Goal: Task Accomplishment & Management: Manage account settings

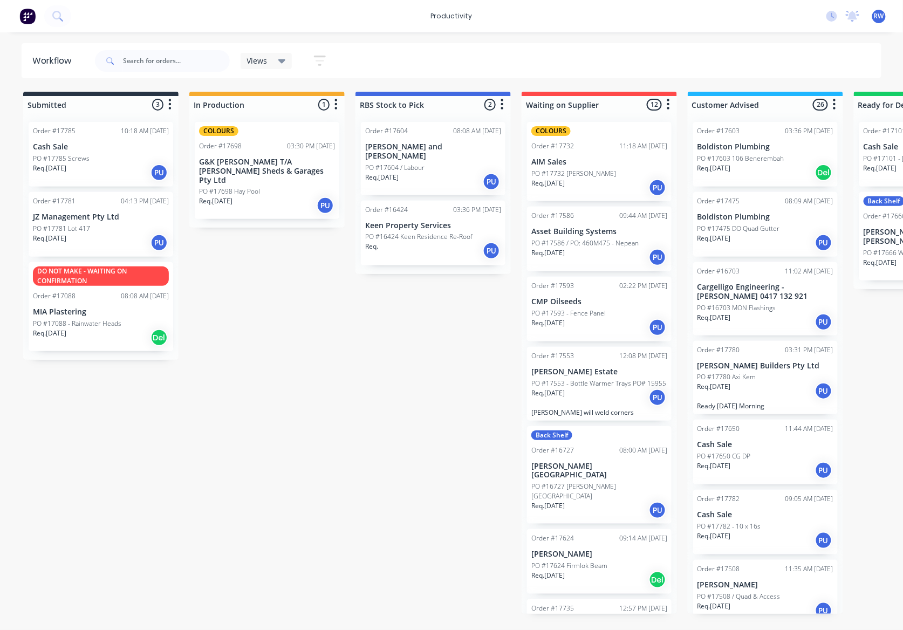
click at [81, 236] on div "Req. 13/10/25 PU" at bounding box center [101, 243] width 136 height 18
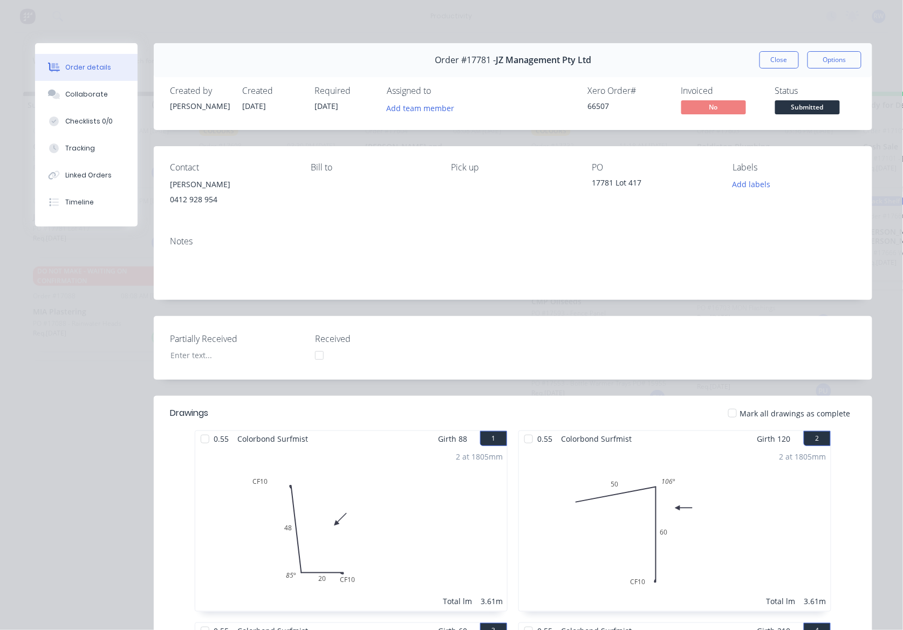
click at [734, 415] on div at bounding box center [733, 414] width 22 height 22
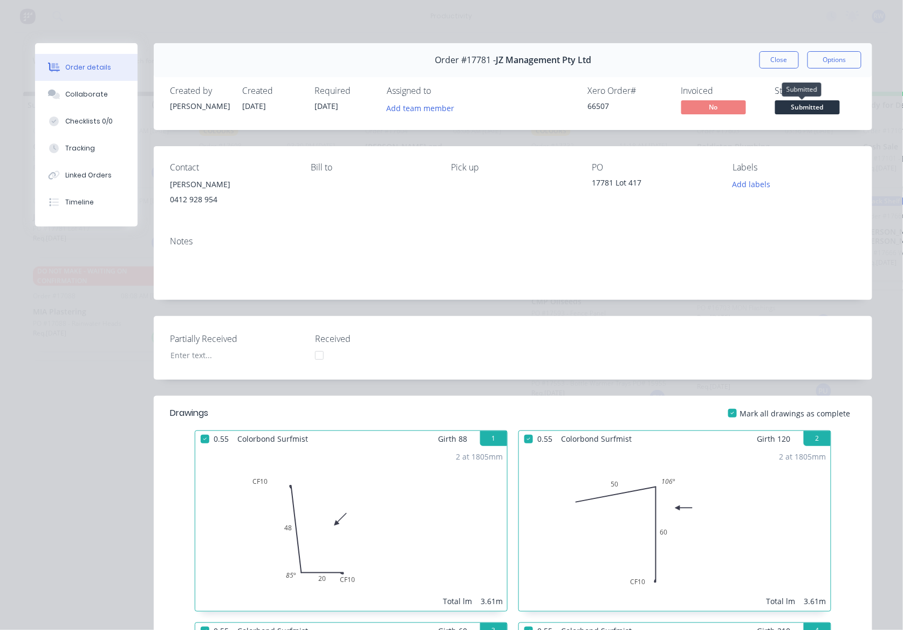
click at [782, 111] on span "Submitted" at bounding box center [807, 106] width 65 height 13
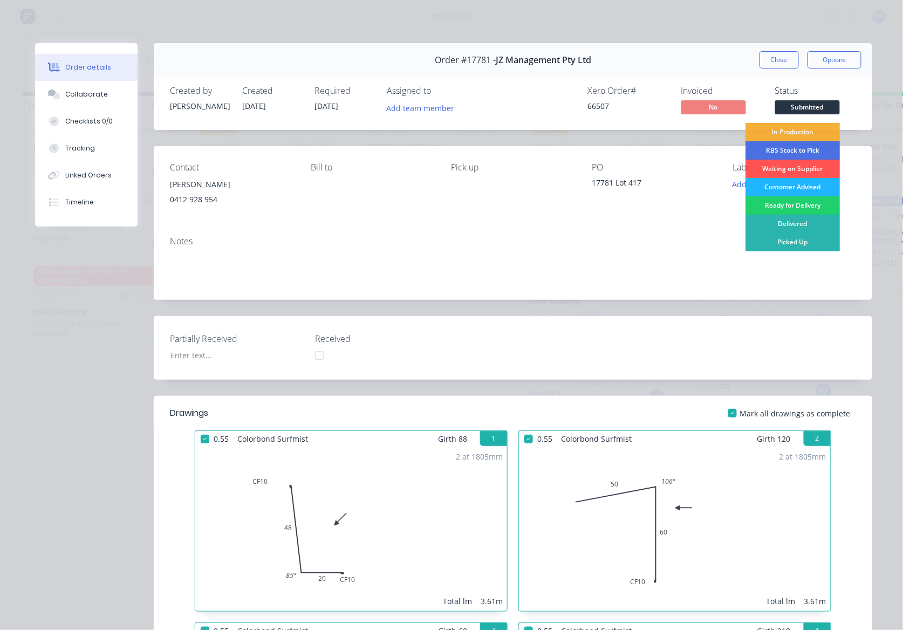
click at [788, 186] on div "Customer Advised" at bounding box center [793, 187] width 94 height 18
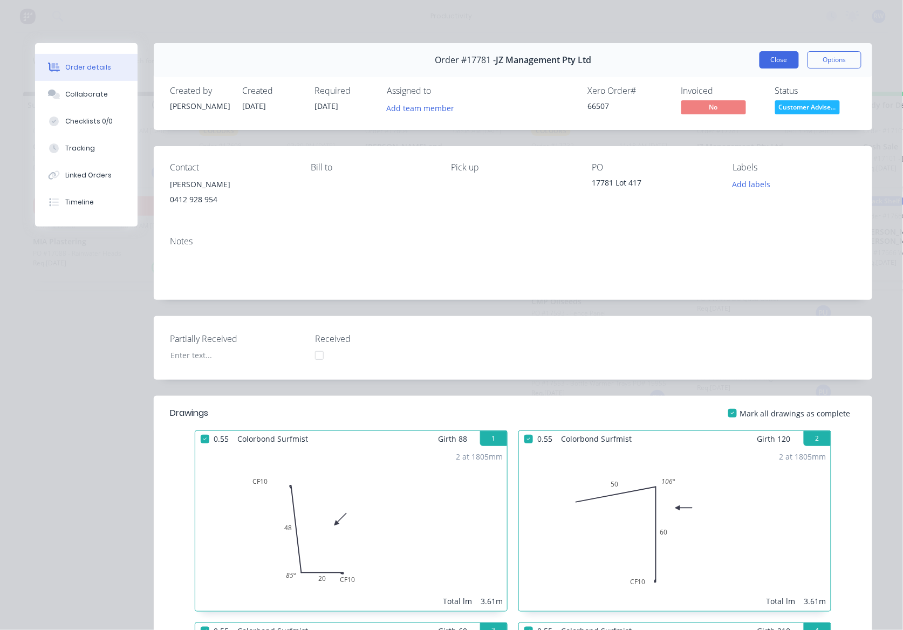
click at [779, 62] on button "Close" at bounding box center [779, 59] width 39 height 17
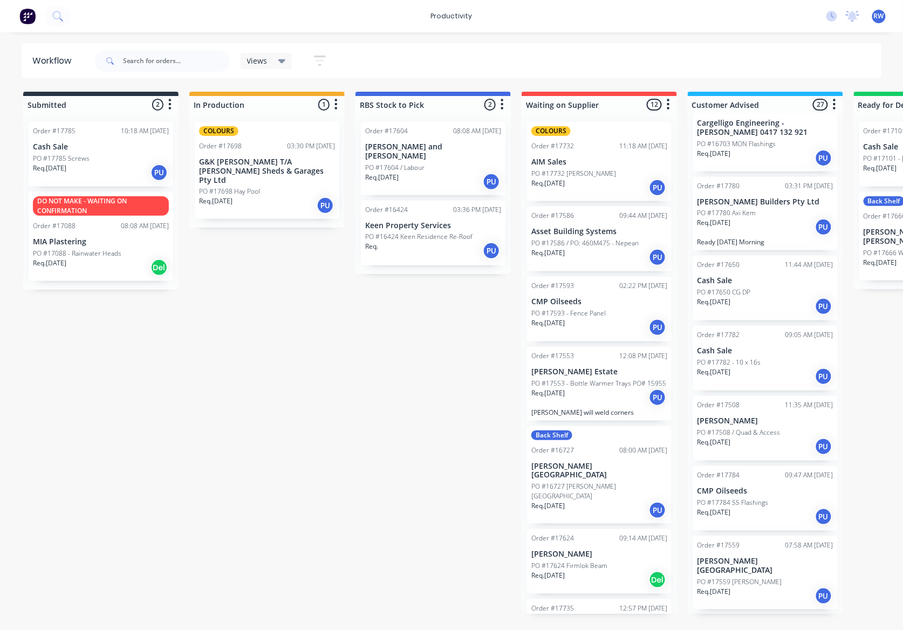
scroll to position [288, 0]
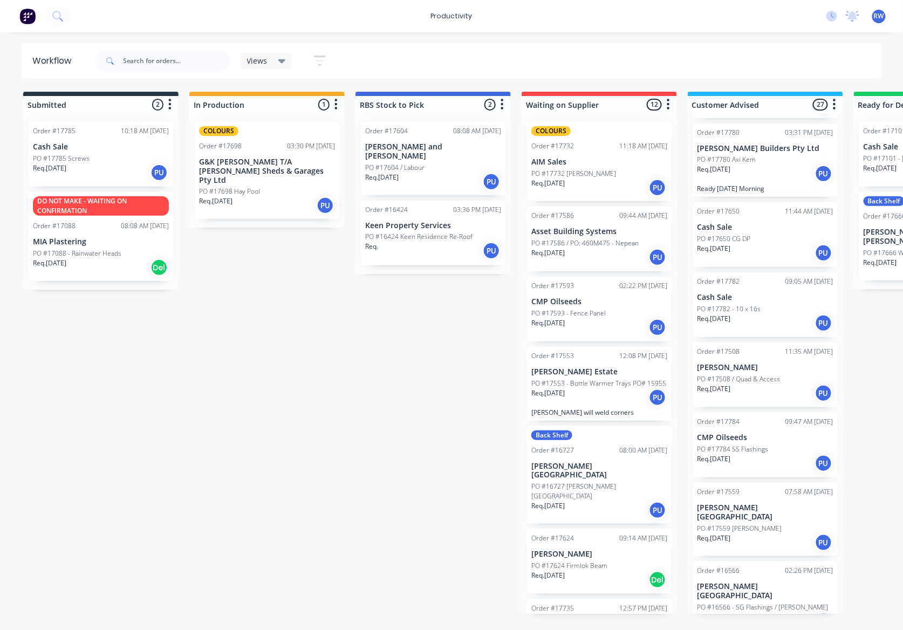
click at [735, 449] on p "PO #17784 SS Flashings" at bounding box center [733, 450] width 71 height 10
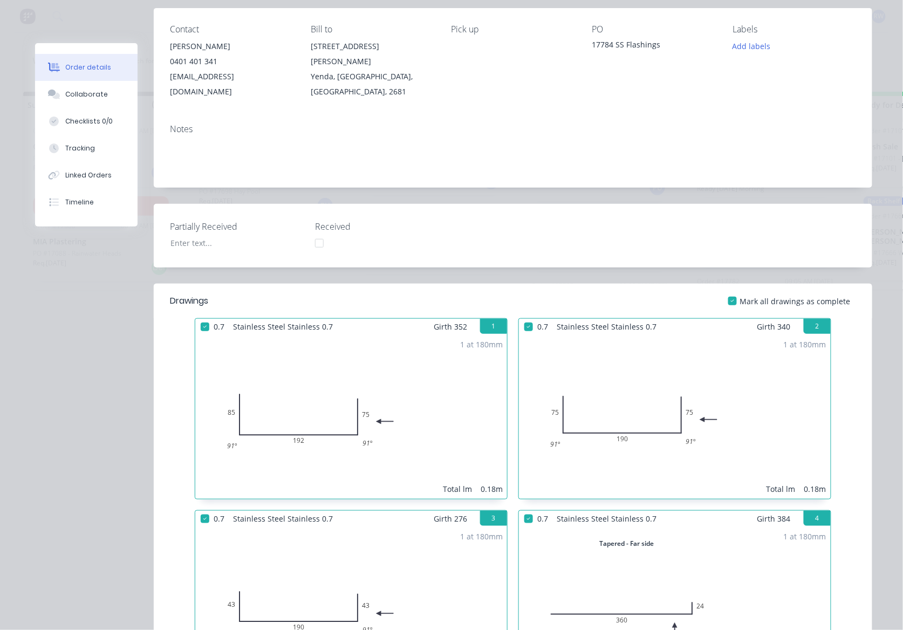
scroll to position [0, 0]
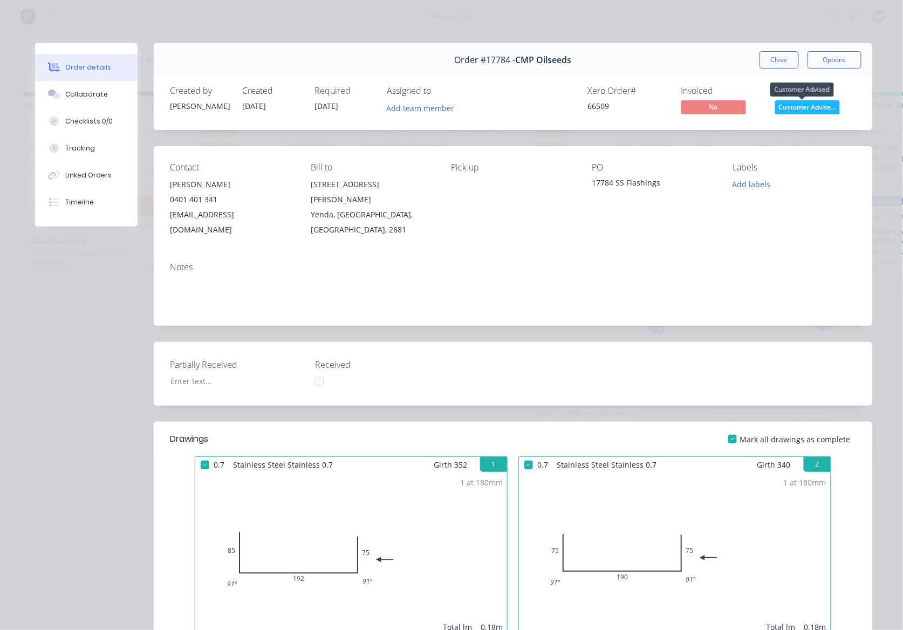
click at [801, 104] on span "Customer Advise..." at bounding box center [807, 106] width 65 height 13
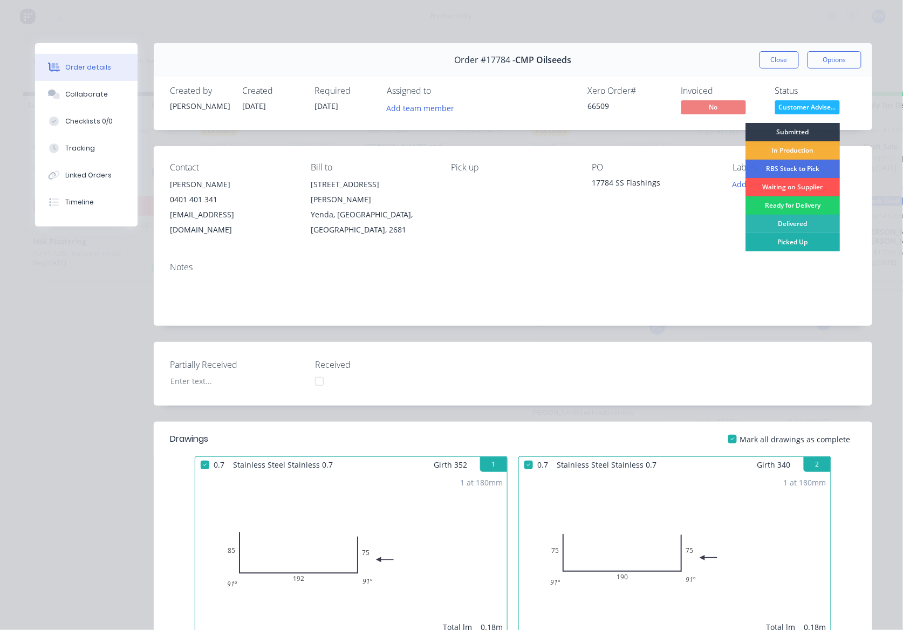
click at [792, 240] on div "Picked Up" at bounding box center [793, 242] width 94 height 18
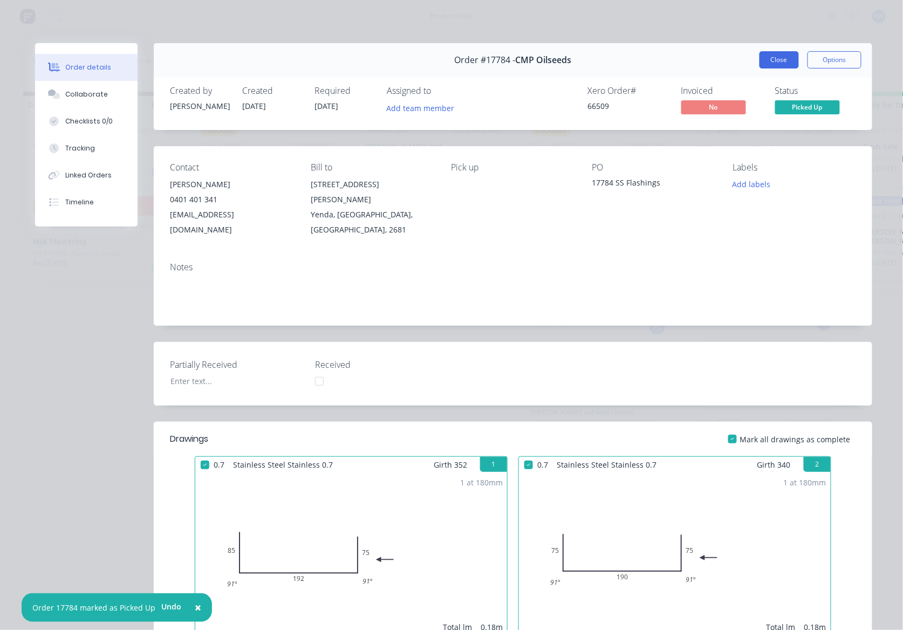
click at [765, 62] on button "Close" at bounding box center [779, 59] width 39 height 17
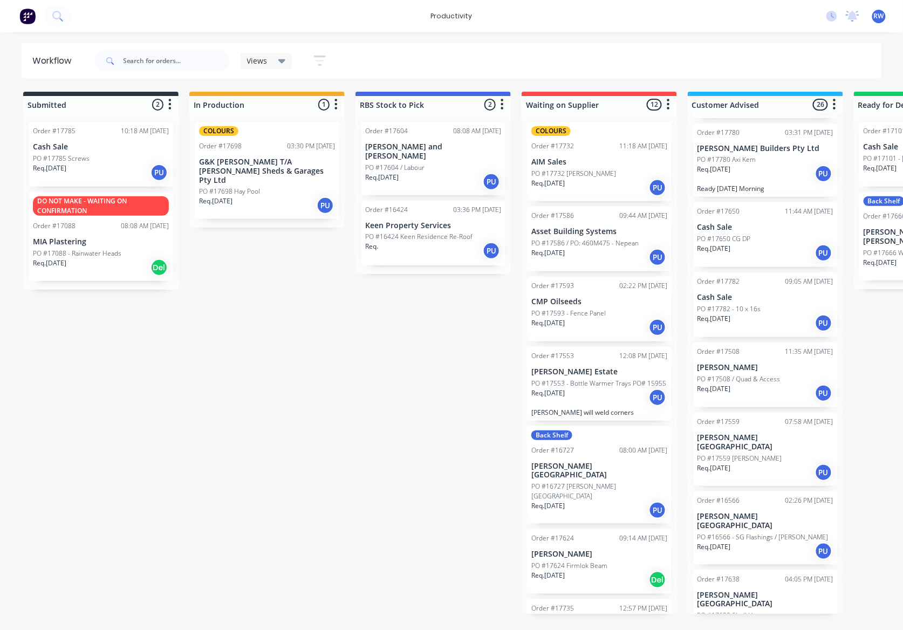
click at [126, 180] on div "Req. [DATE] PU" at bounding box center [101, 173] width 136 height 18
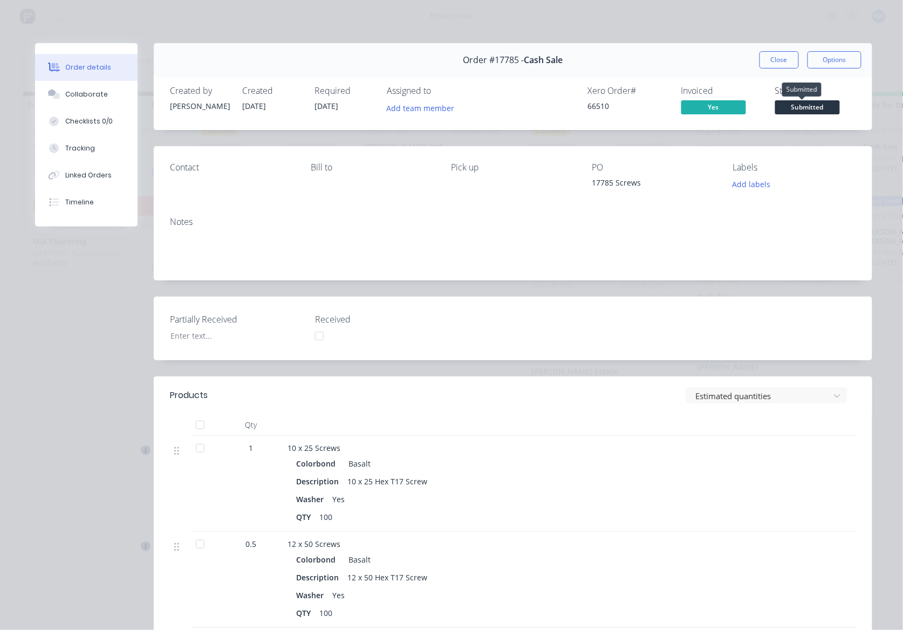
click at [815, 113] on span "Submitted" at bounding box center [807, 106] width 65 height 13
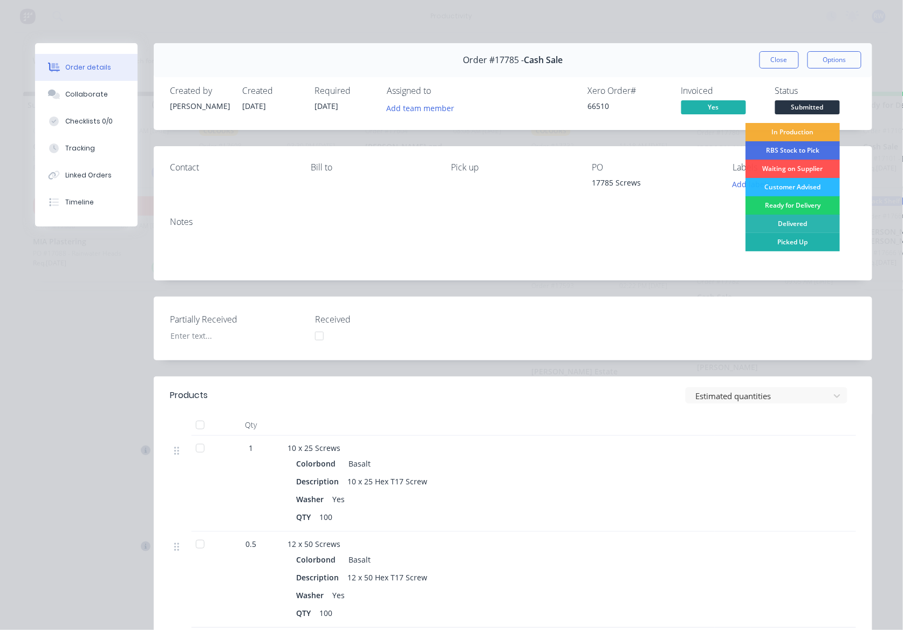
click at [799, 244] on div "Picked Up" at bounding box center [793, 242] width 94 height 18
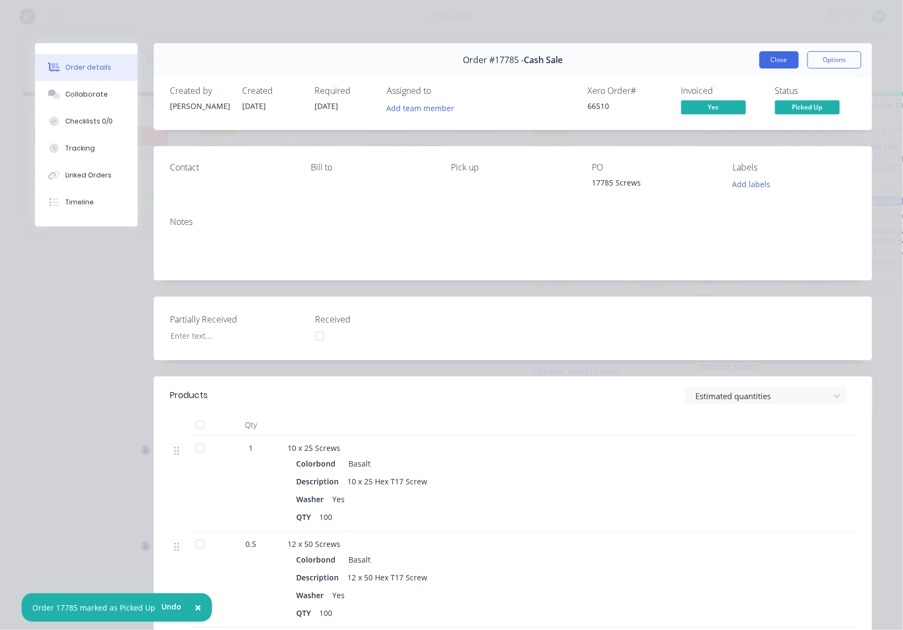
click at [784, 61] on button "Close" at bounding box center [779, 59] width 39 height 17
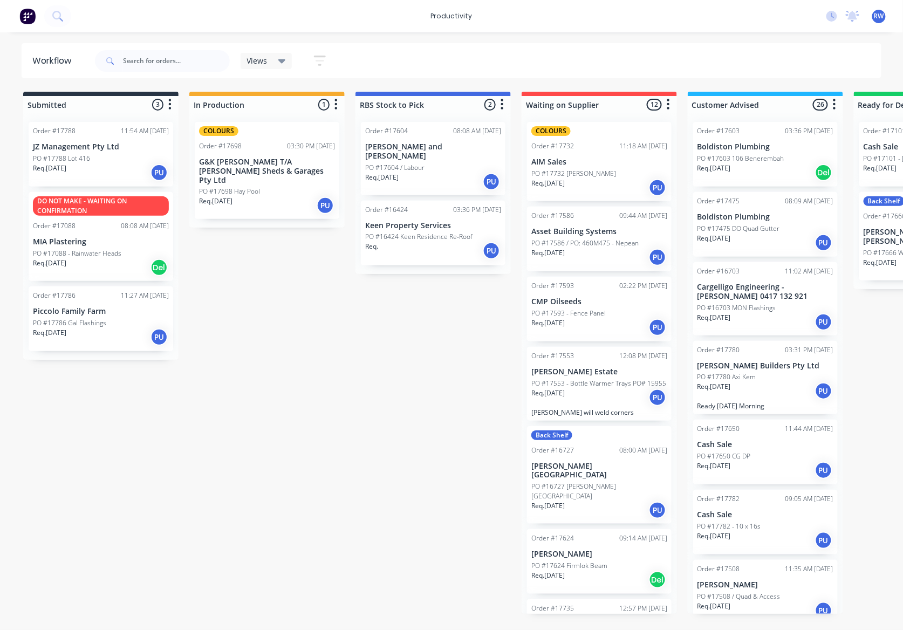
click at [104, 152] on div "Order #17788 11:54 AM [DATE] JZ Management Pty Ltd PO #17788 Lot 416 Req. [DATE…" at bounding box center [101, 154] width 145 height 65
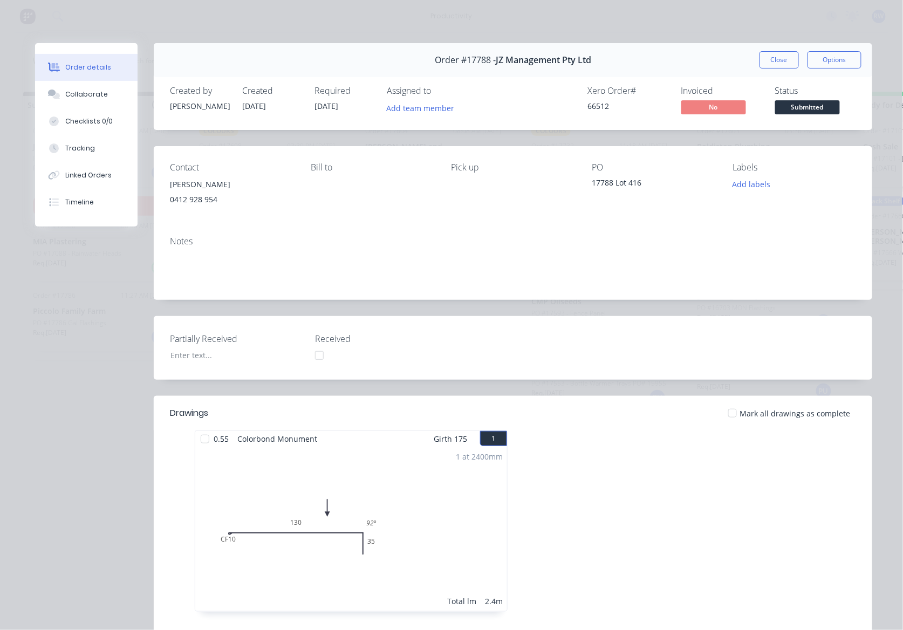
click at [730, 415] on div at bounding box center [733, 414] width 22 height 22
click at [821, 104] on span "Submitted" at bounding box center [807, 106] width 65 height 13
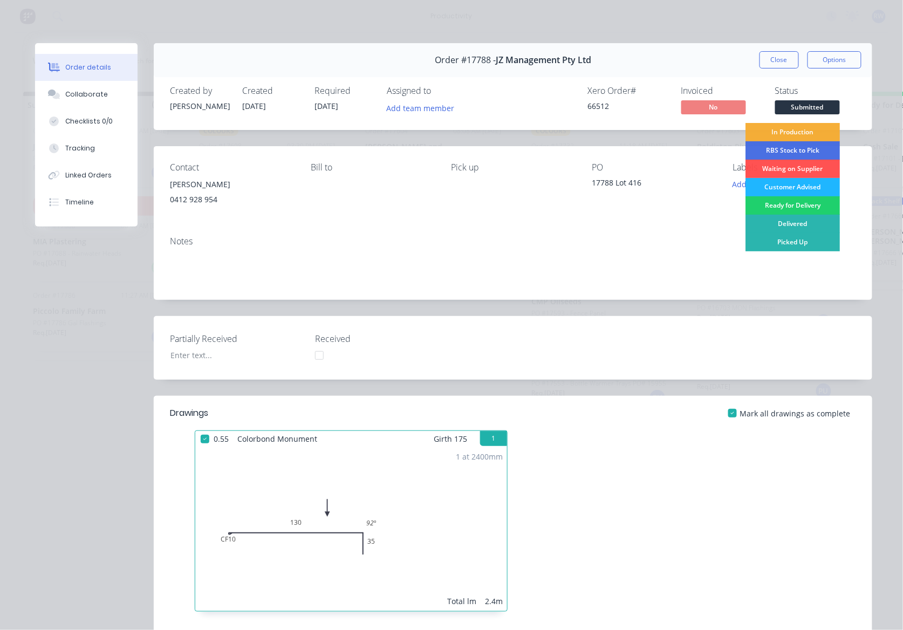
click at [800, 188] on div "Customer Advised" at bounding box center [793, 187] width 94 height 18
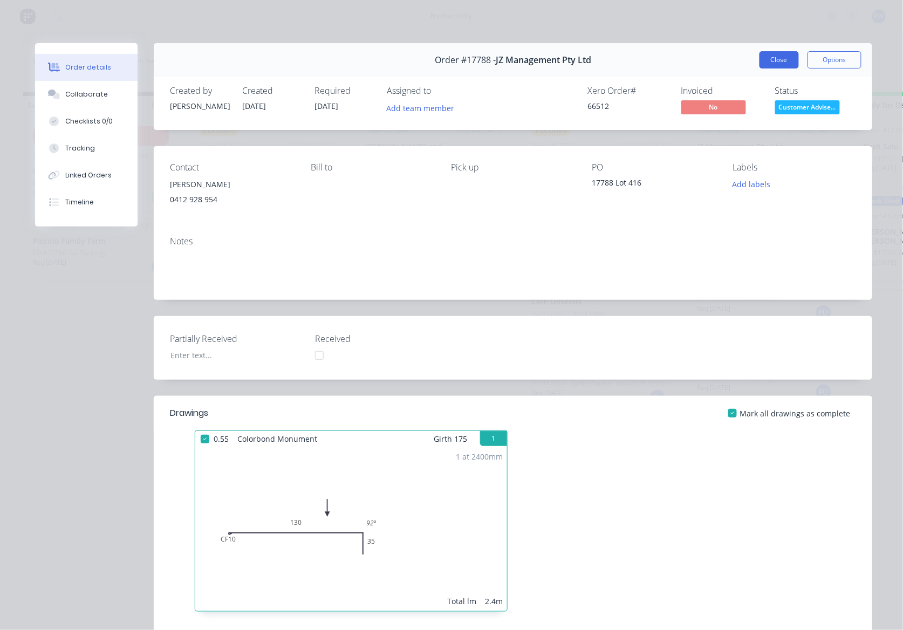
click at [765, 56] on button "Close" at bounding box center [779, 59] width 39 height 17
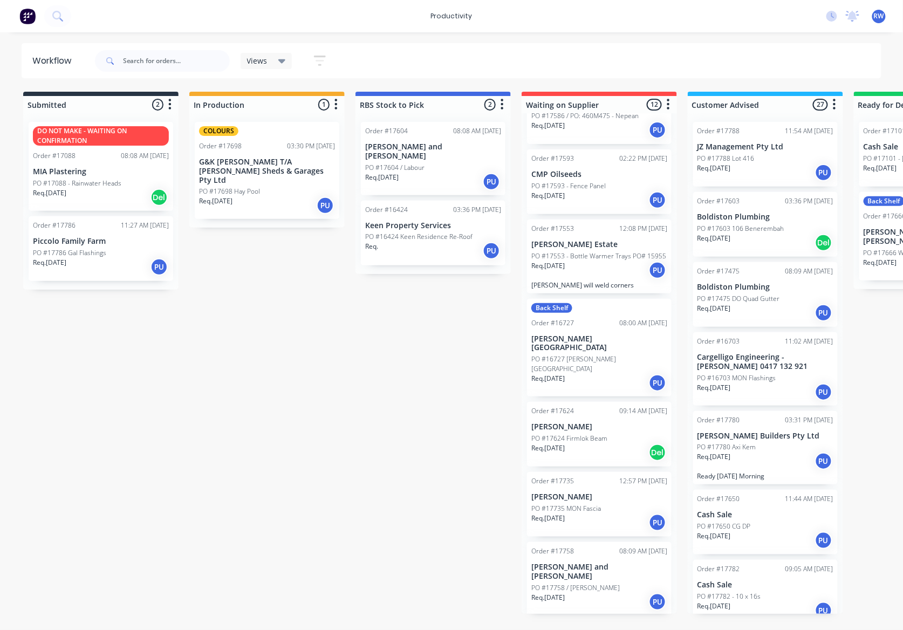
scroll to position [144, 0]
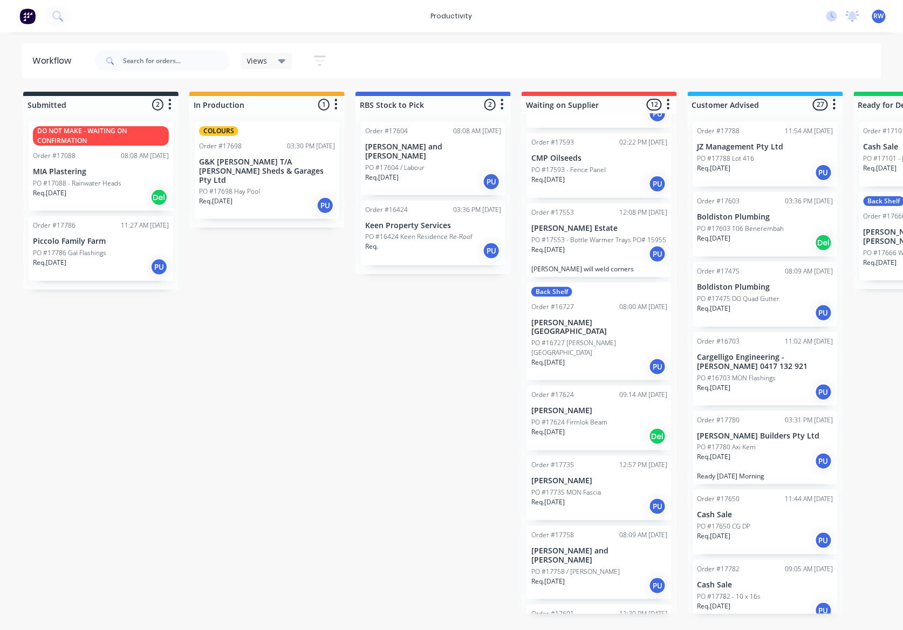
click at [605, 498] on div "Req. [DATE] PU" at bounding box center [600, 507] width 136 height 18
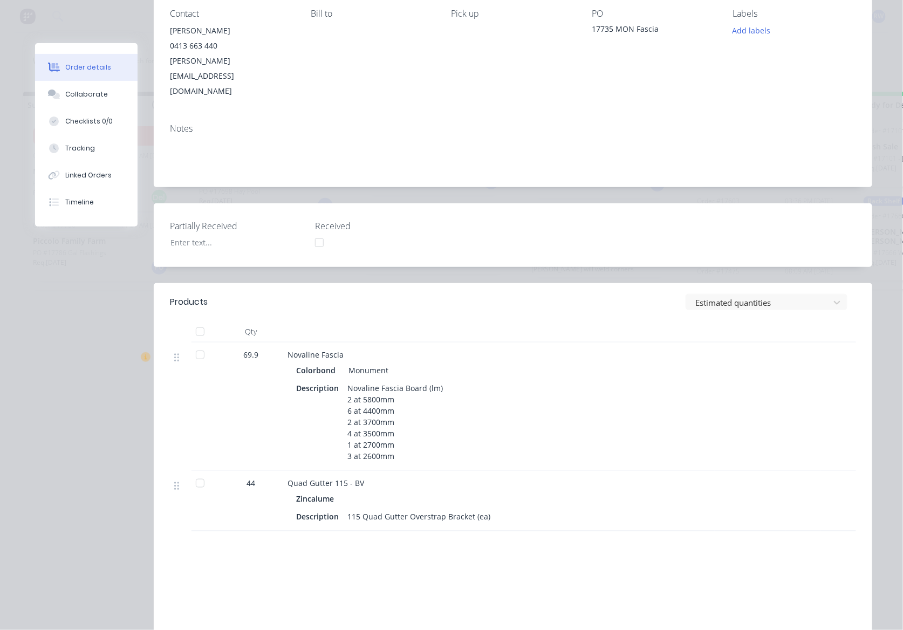
scroll to position [216, 0]
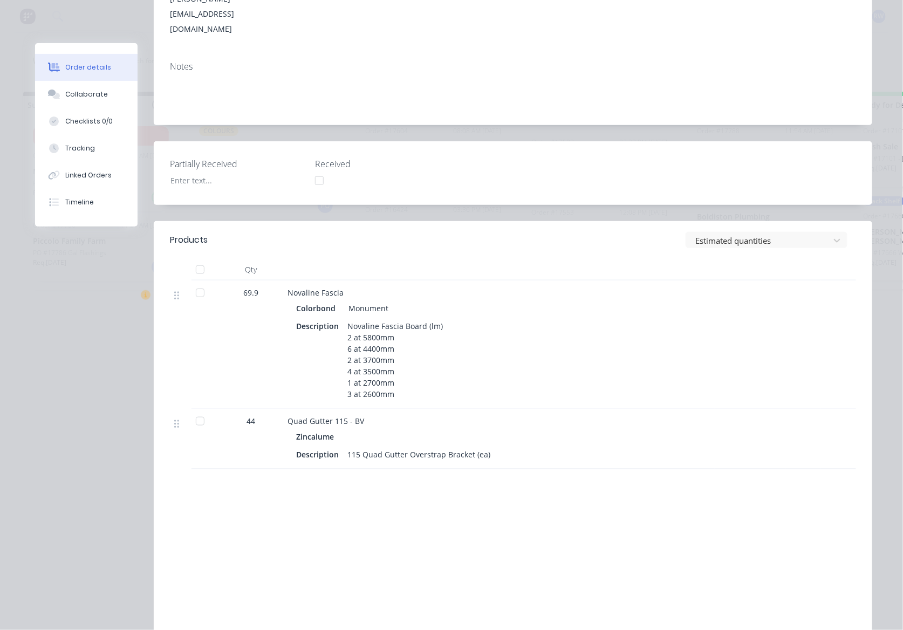
click at [195, 259] on div at bounding box center [200, 270] width 22 height 22
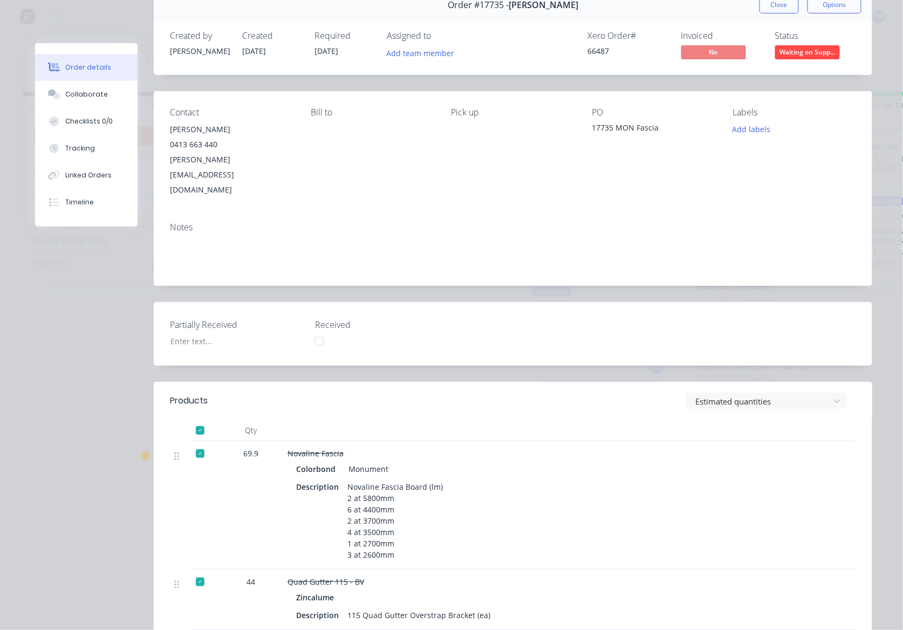
scroll to position [0, 0]
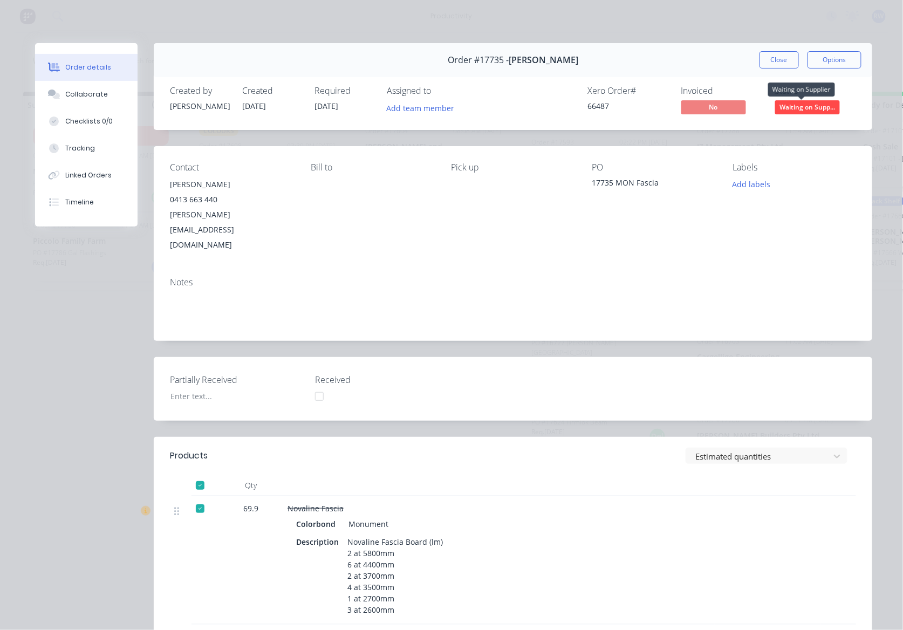
click at [782, 110] on span "Waiting on Supp..." at bounding box center [807, 106] width 65 height 13
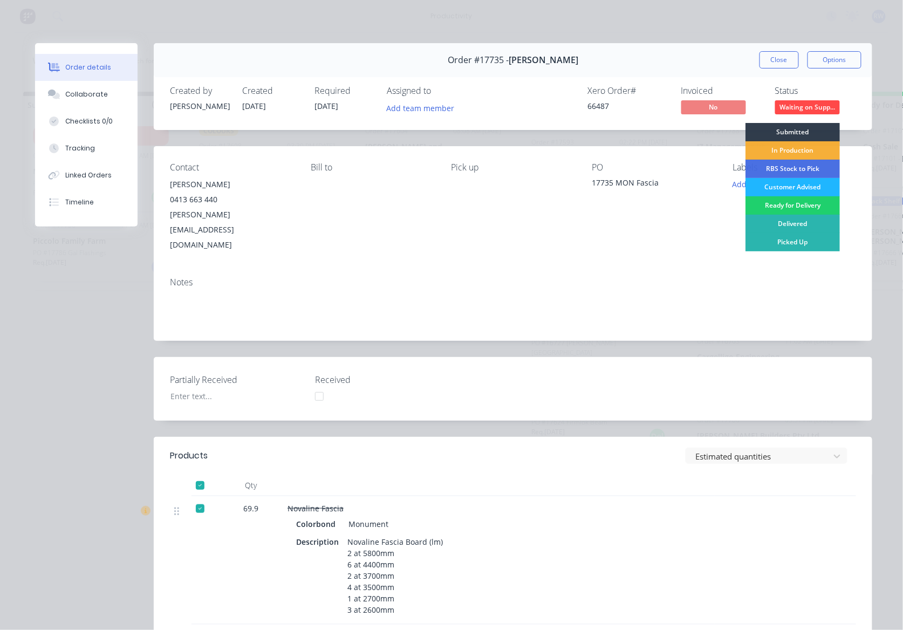
click at [774, 192] on div "Customer Advised" at bounding box center [793, 187] width 94 height 18
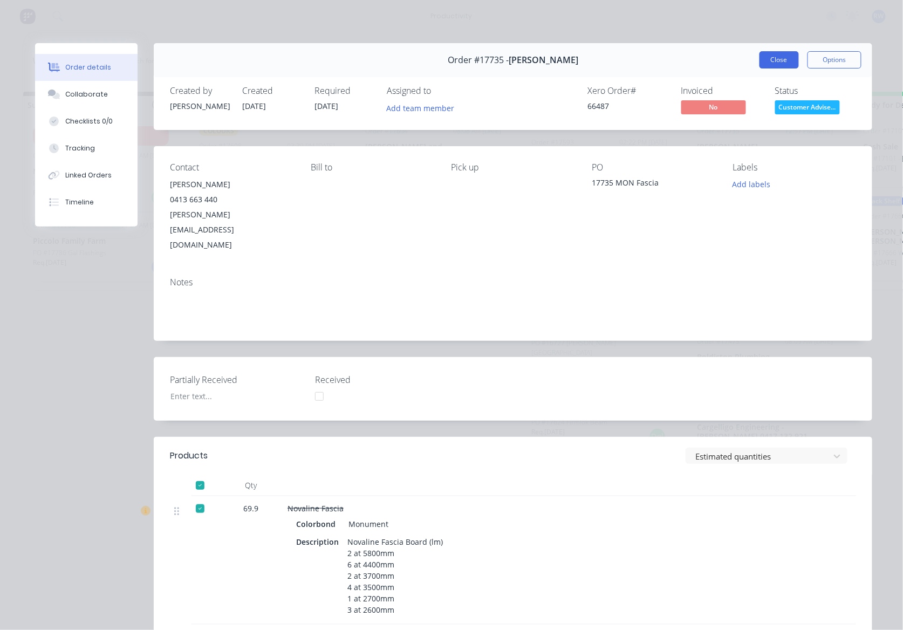
click at [778, 60] on button "Close" at bounding box center [779, 59] width 39 height 17
